Goal: Task Accomplishment & Management: Manage account settings

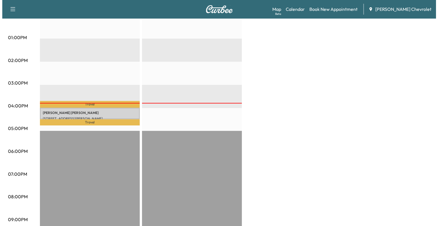
scroll to position [258, 0]
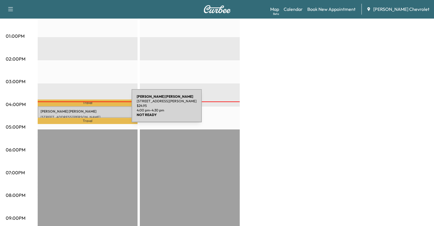
click at [89, 109] on p "[PERSON_NAME]" at bounding box center [88, 111] width 94 height 5
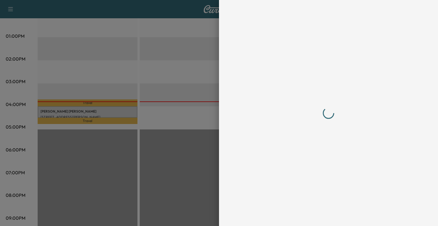
click at [194, 69] on div at bounding box center [219, 113] width 438 height 226
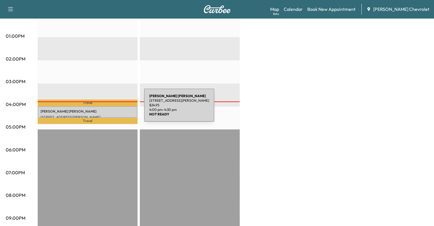
click at [102, 109] on p "[PERSON_NAME]" at bounding box center [88, 111] width 94 height 5
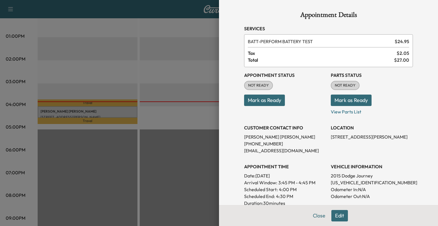
click at [331, 99] on button "Mark as Ready" at bounding box center [351, 99] width 41 height 11
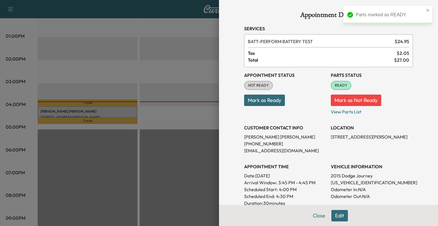
click at [267, 102] on button "Mark as Ready" at bounding box center [264, 99] width 41 height 11
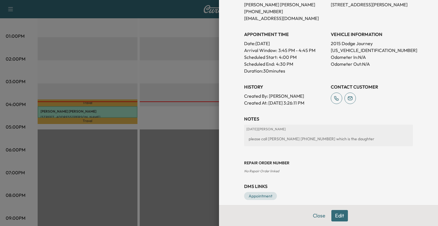
scroll to position [132, 0]
click at [200, 100] on div at bounding box center [219, 113] width 438 height 226
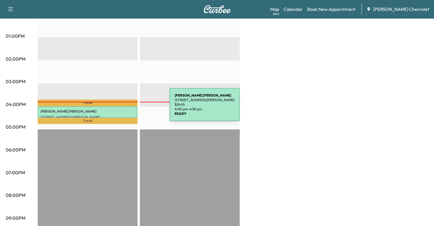
click at [127, 109] on p "[PERSON_NAME]" at bounding box center [88, 111] width 94 height 5
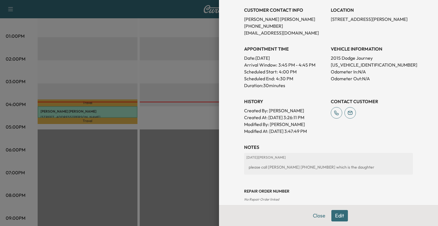
scroll to position [152, 0]
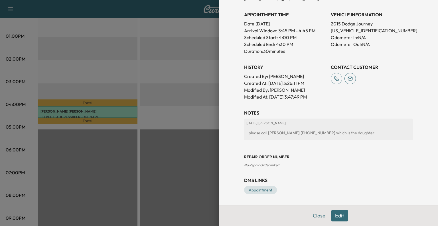
click at [187, 107] on div at bounding box center [219, 113] width 438 height 226
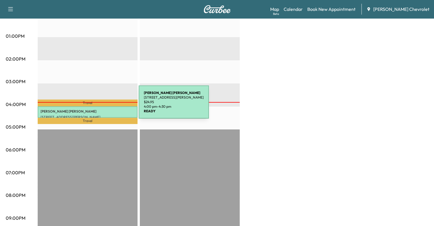
click at [95, 109] on p "[PERSON_NAME]" at bounding box center [88, 111] width 94 height 5
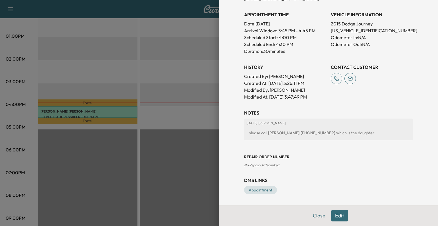
click at [319, 216] on button "Close" at bounding box center [319, 215] width 20 height 11
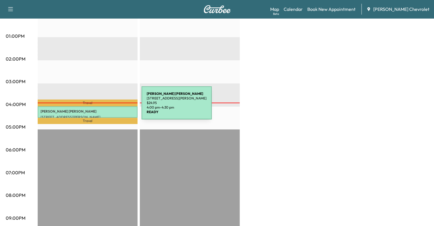
click at [99, 109] on p "[PERSON_NAME]" at bounding box center [88, 111] width 94 height 5
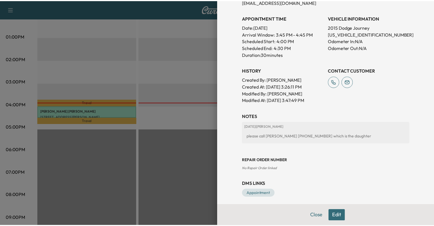
scroll to position [136, 0]
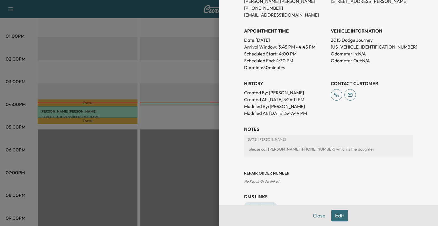
click at [158, 97] on div at bounding box center [219, 113] width 438 height 226
